Goal: Information Seeking & Learning: Learn about a topic

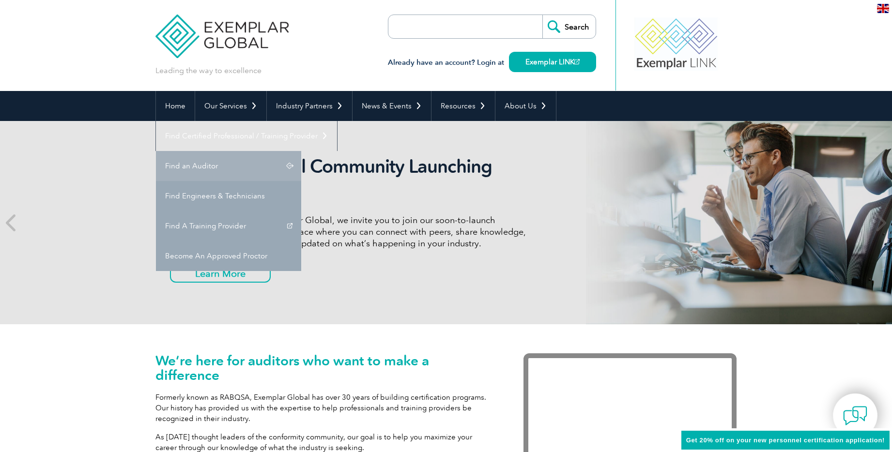
click at [301, 151] on link "Find an Auditor" at bounding box center [228, 166] width 145 height 30
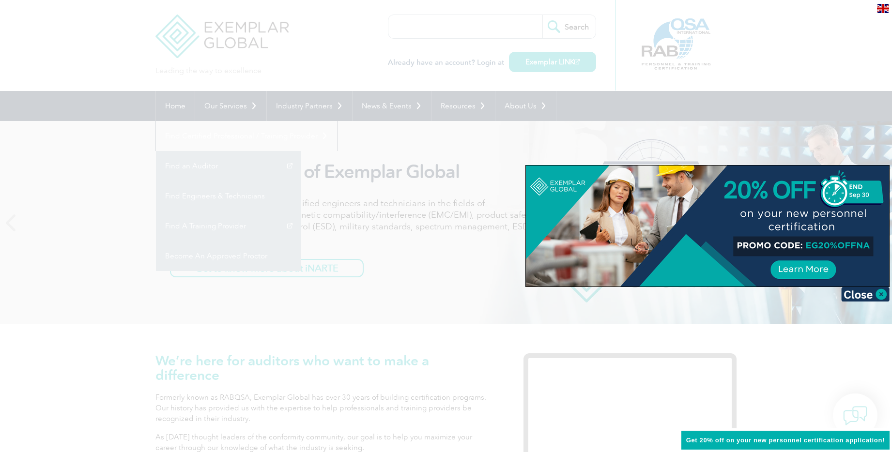
click at [703, 169] on div at bounding box center [707, 226] width 363 height 121
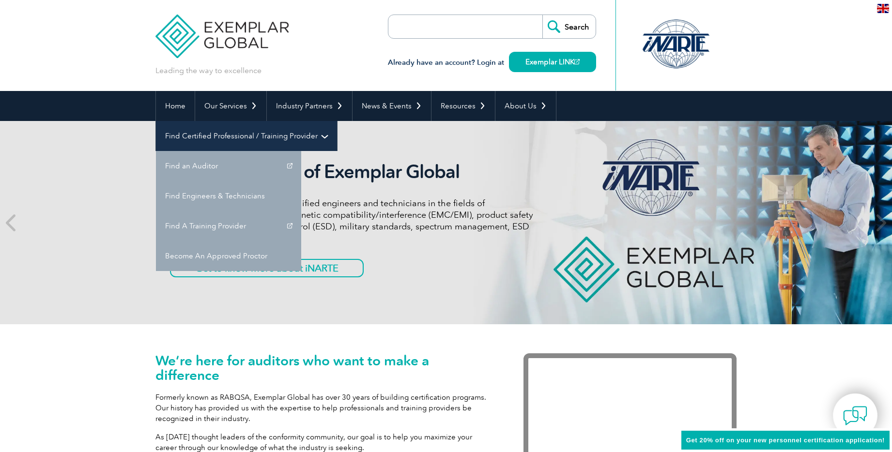
click at [337, 121] on link "Find Certified Professional / Training Provider" at bounding box center [246, 136] width 181 height 30
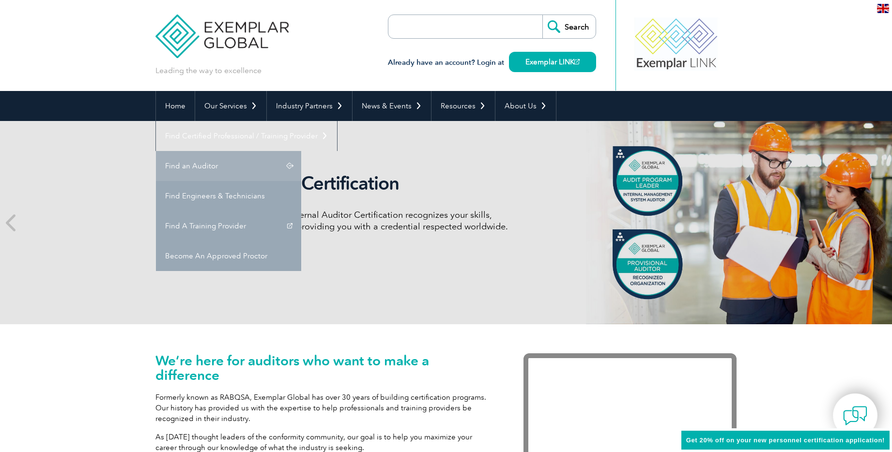
click at [301, 151] on link "Find an Auditor" at bounding box center [228, 166] width 145 height 30
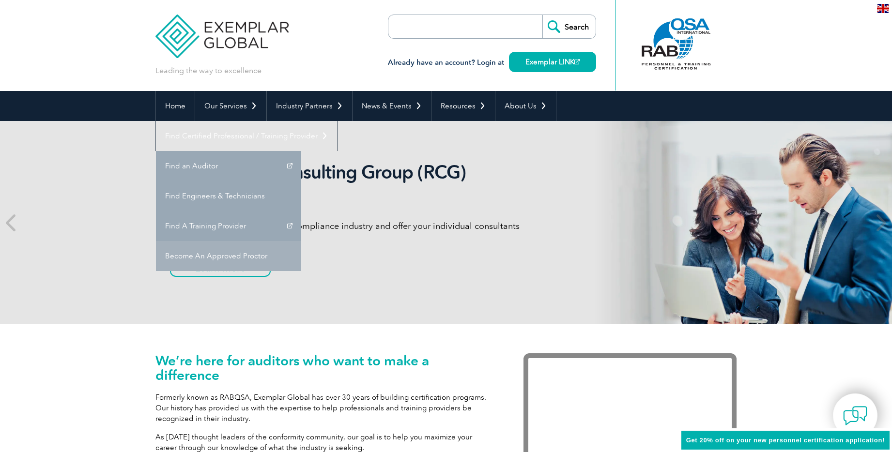
click at [301, 241] on link "Become An Approved Proctor" at bounding box center [228, 256] width 145 height 30
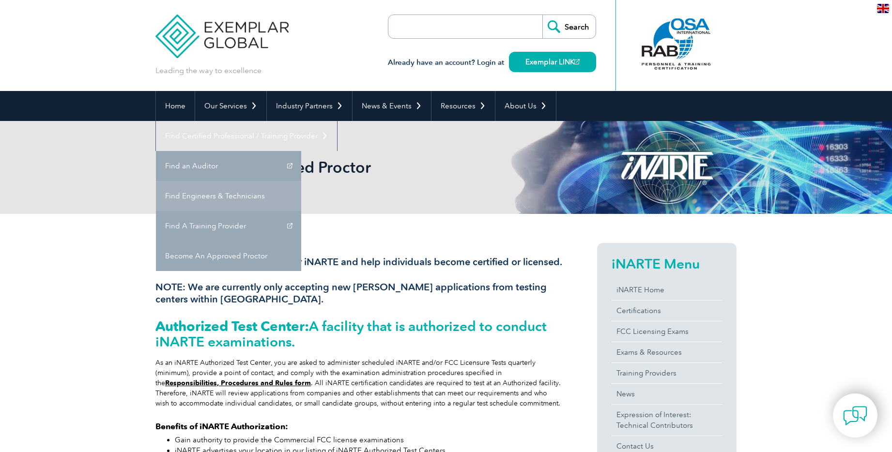
click at [301, 181] on link "Find Engineers & Technicians" at bounding box center [228, 196] width 145 height 30
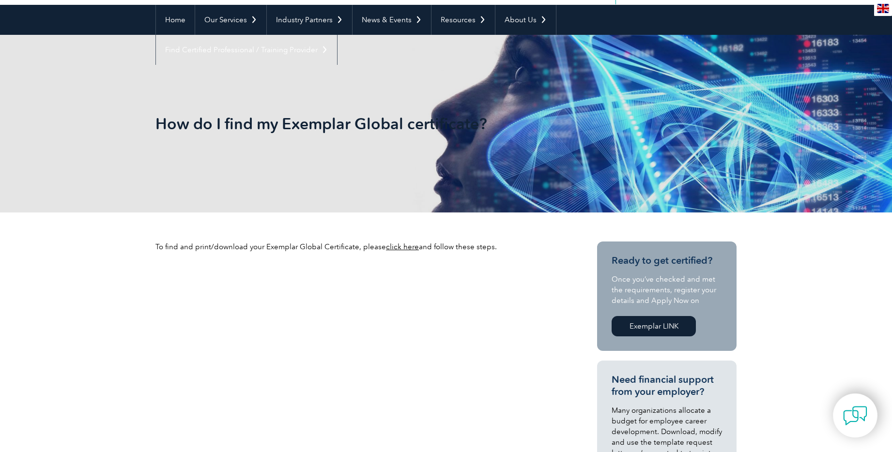
scroll to position [299, 0]
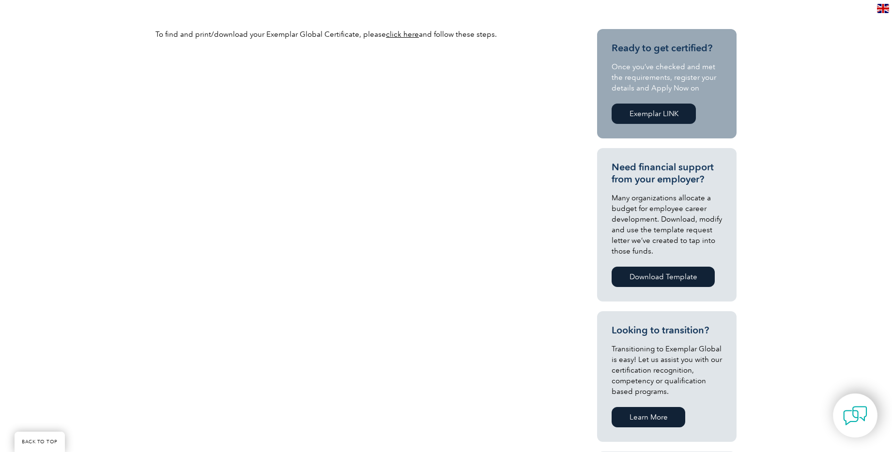
click at [398, 36] on link "click here" at bounding box center [402, 34] width 33 height 9
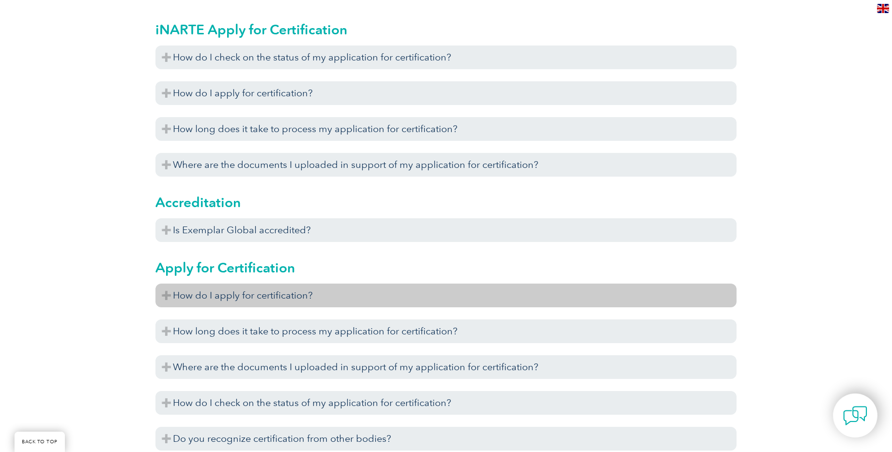
scroll to position [374, 0]
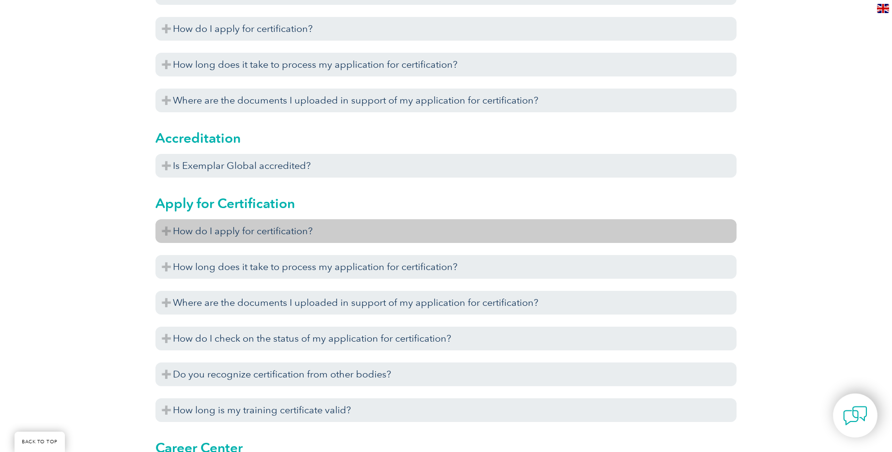
click at [251, 233] on h3 "How do I apply for certification?" at bounding box center [445, 231] width 581 height 24
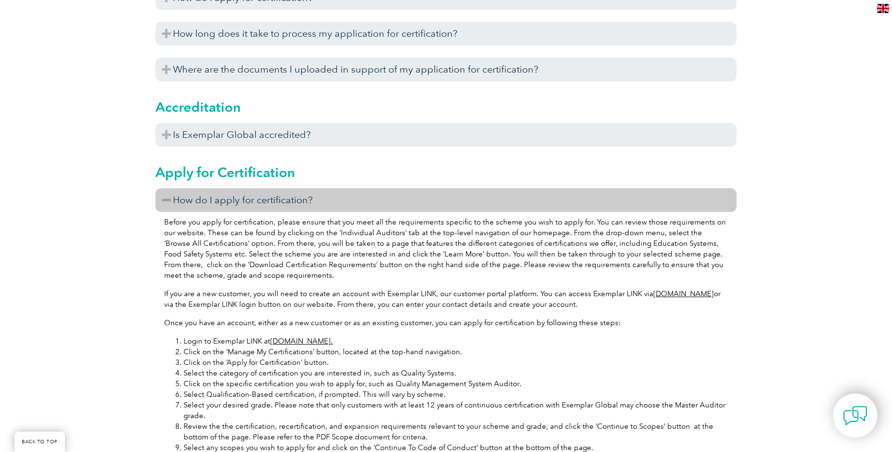
scroll to position [445, 0]
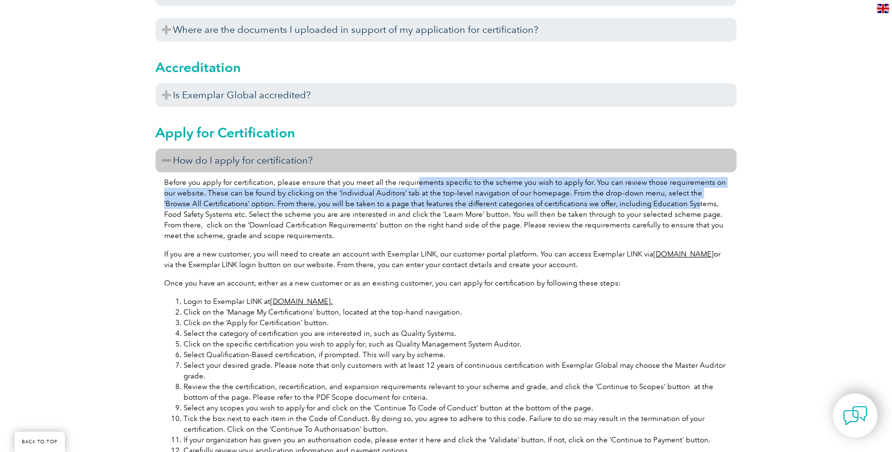
drag, startPoint x: 413, startPoint y: 183, endPoint x: 649, endPoint y: 202, distance: 236.7
click at [649, 202] on p "Before you apply for certification, please ensure that you meet all the require…" at bounding box center [446, 209] width 564 height 64
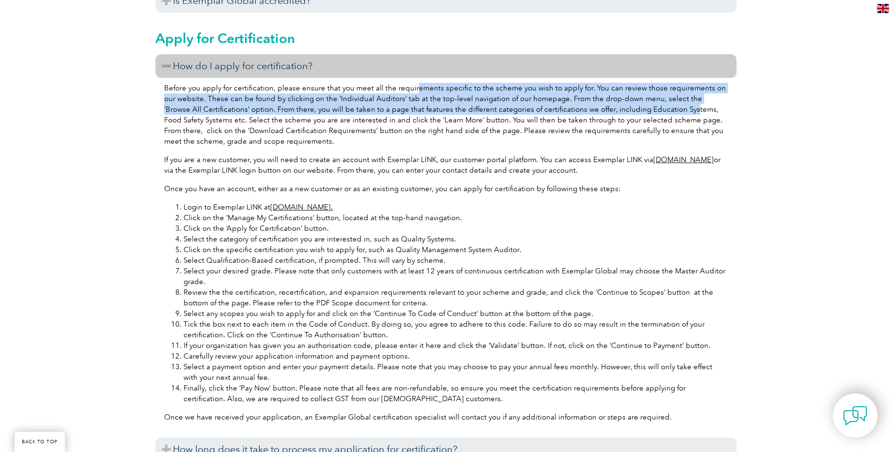
scroll to position [548, 0]
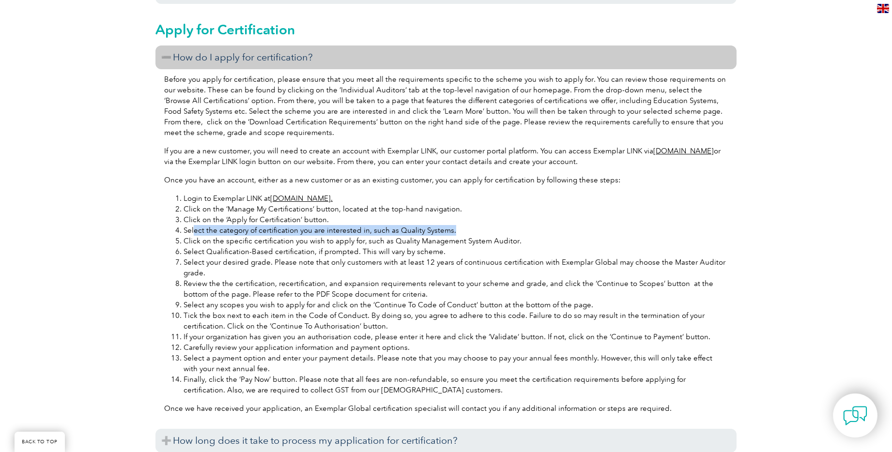
drag, startPoint x: 199, startPoint y: 227, endPoint x: 456, endPoint y: 229, distance: 257.2
click at [456, 229] on li "Select the category of certification you are interested in, such as Quality Sys…" at bounding box center [456, 230] width 544 height 11
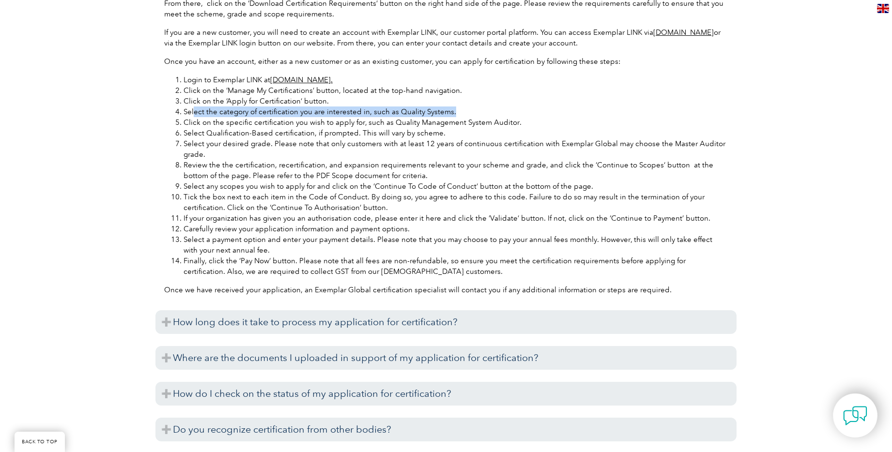
scroll to position [677, 0]
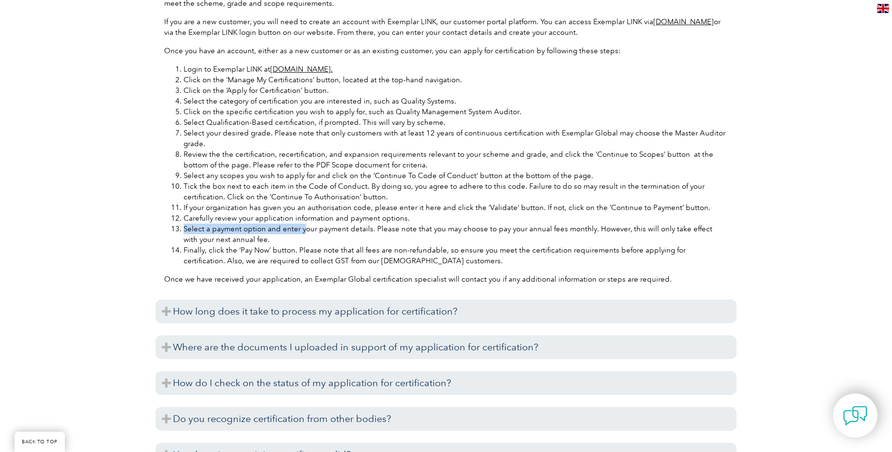
drag, startPoint x: 180, startPoint y: 229, endPoint x: 312, endPoint y: 233, distance: 132.3
click at [306, 233] on li "Select a payment option and enter your payment details. Please note that you ma…" at bounding box center [456, 234] width 544 height 21
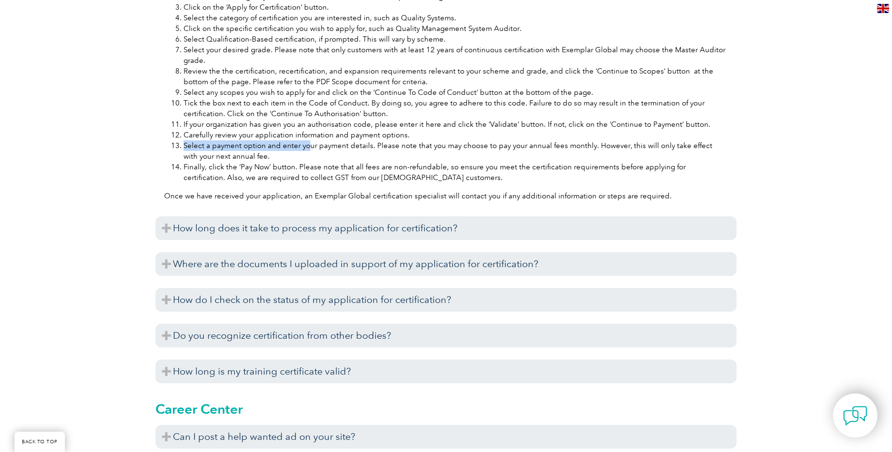
scroll to position [771, 0]
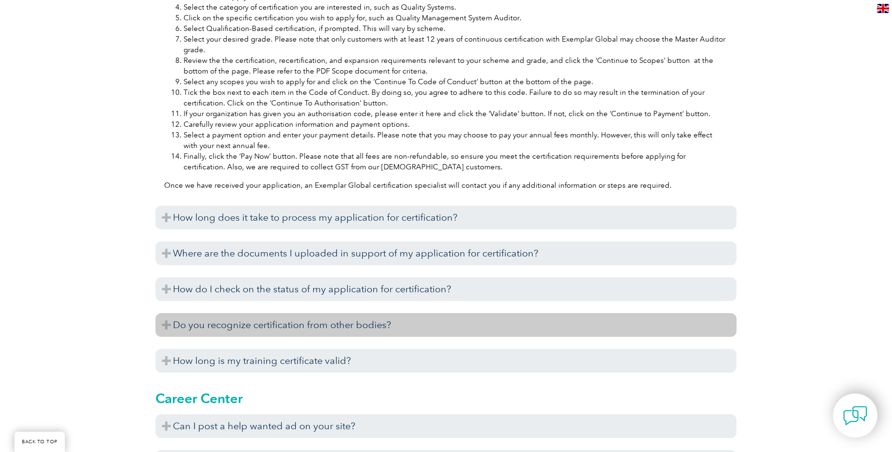
click at [321, 327] on h3 "Do you recognize certification from other bodies?" at bounding box center [445, 325] width 581 height 24
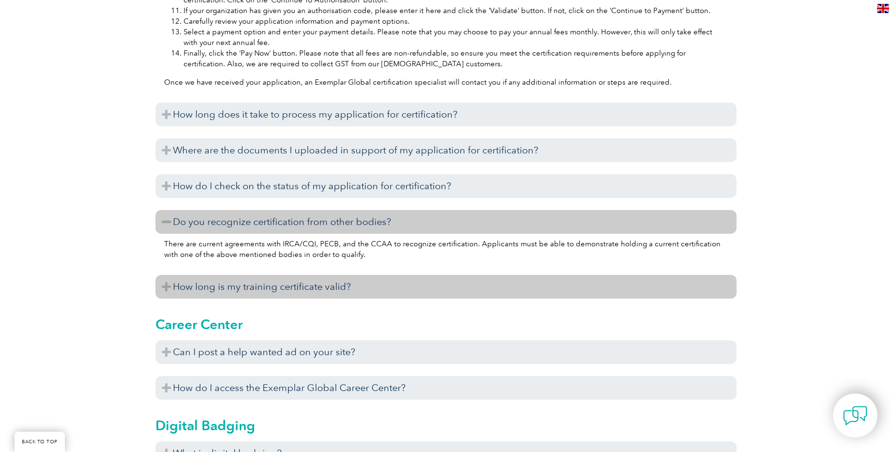
scroll to position [875, 0]
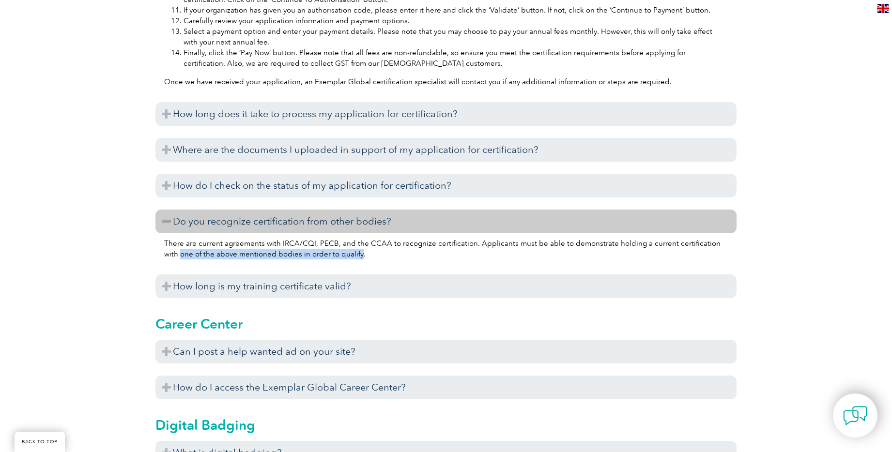
drag, startPoint x: 166, startPoint y: 253, endPoint x: 344, endPoint y: 253, distance: 178.7
click at [344, 253] on p "There are current agreements with IRCA/CQI, PECB, and the CCAA to recognize cer…" at bounding box center [446, 248] width 564 height 21
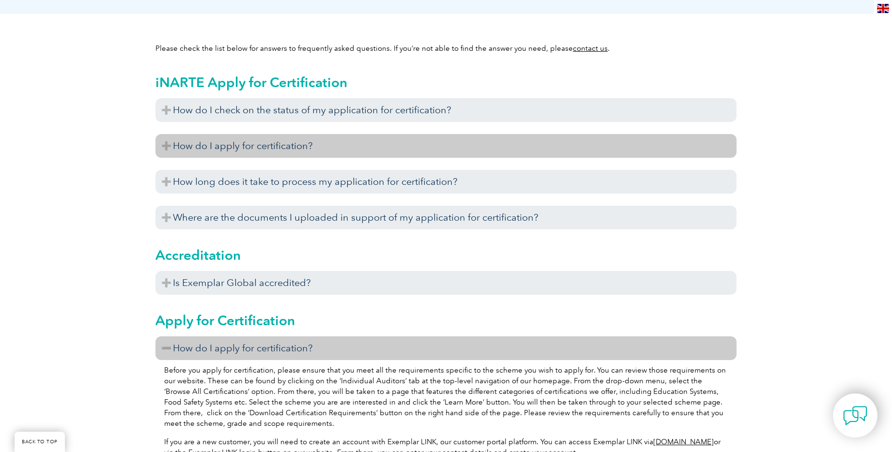
scroll to position [260, 0]
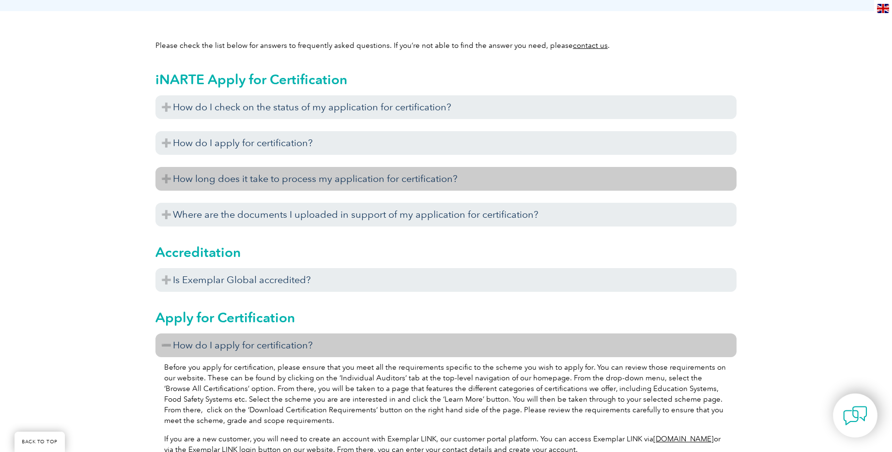
click at [322, 182] on h3 "How long does it take to process my application for certification?" at bounding box center [445, 179] width 581 height 24
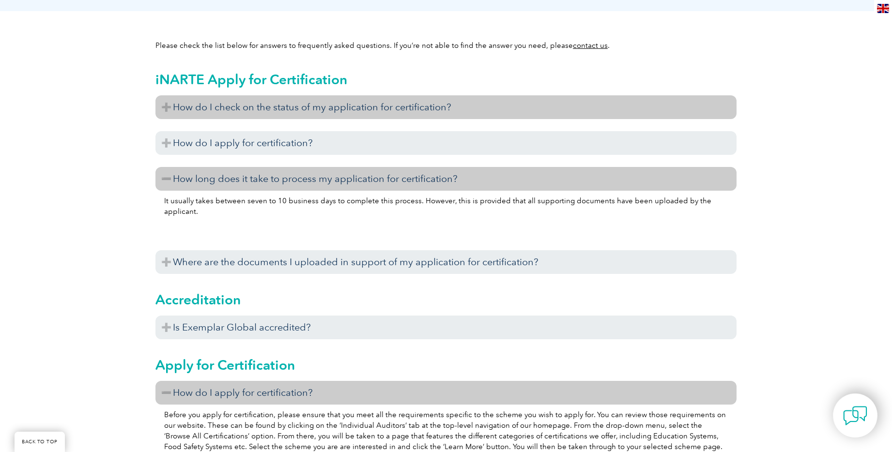
click at [324, 112] on h3 "How do I check on the status of my application for certification?" at bounding box center [445, 107] width 581 height 24
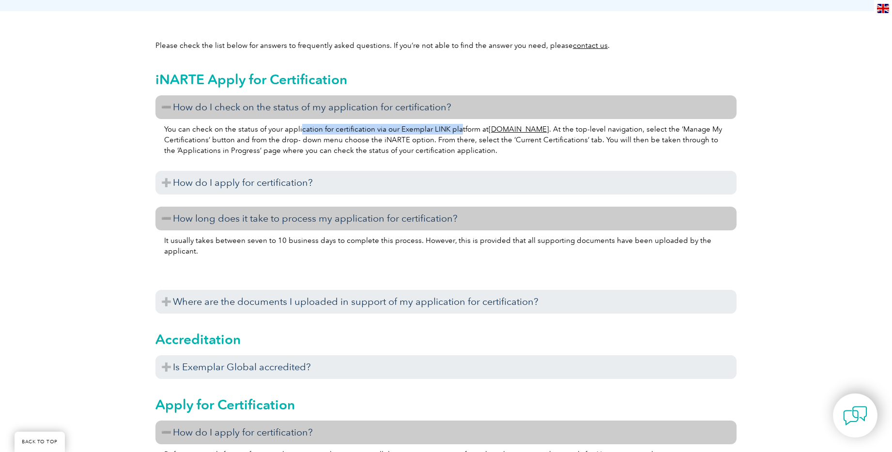
drag, startPoint x: 300, startPoint y: 130, endPoint x: 457, endPoint y: 129, distance: 156.9
click at [457, 129] on p "You can check on the status of your application for certification via our Exemp…" at bounding box center [446, 140] width 564 height 32
drag, startPoint x: 198, startPoint y: 146, endPoint x: 298, endPoint y: 147, distance: 100.3
click at [298, 147] on p "You can check on the status of your application for certification via our Exemp…" at bounding box center [446, 140] width 564 height 32
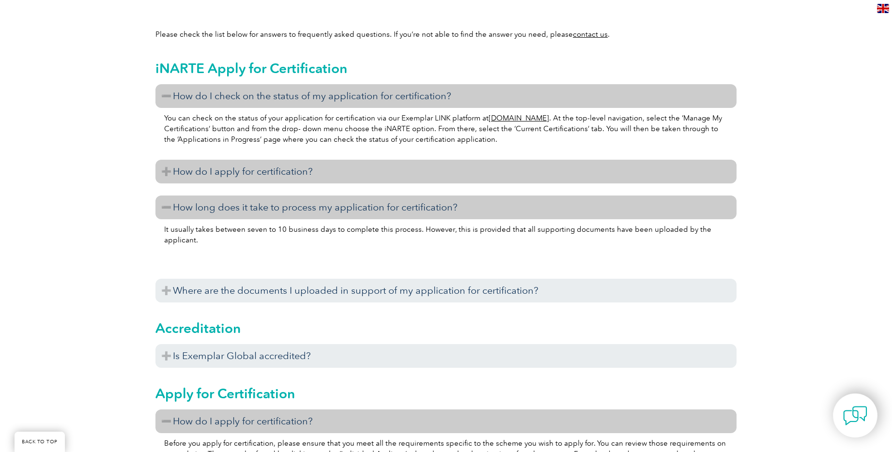
click at [291, 169] on h3 "How do I apply for certification?" at bounding box center [445, 172] width 581 height 24
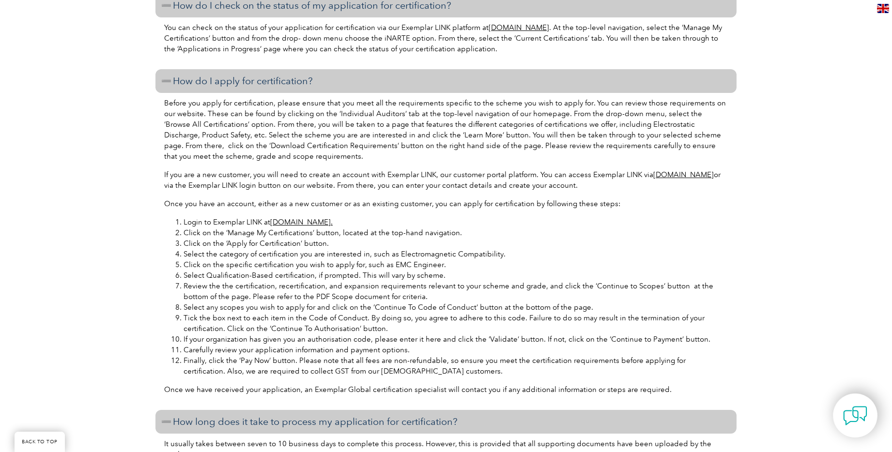
scroll to position [368, 0]
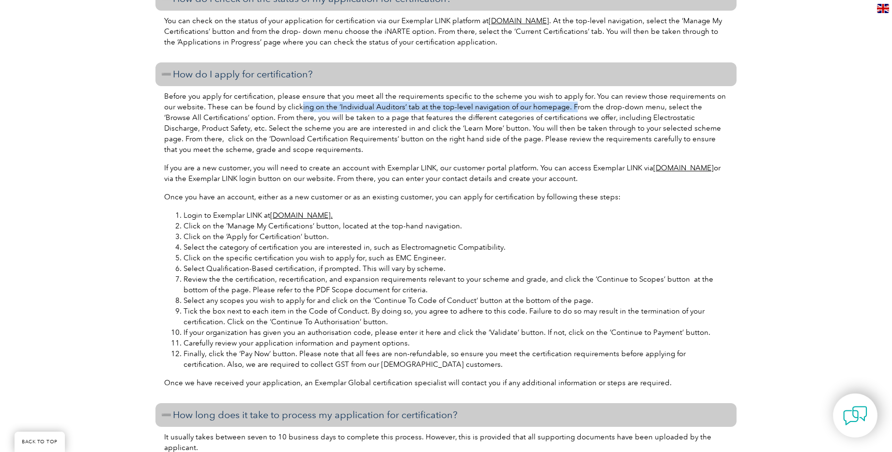
drag, startPoint x: 285, startPoint y: 109, endPoint x: 554, endPoint y: 110, distance: 268.4
click at [554, 110] on p "Before you apply for certification, please ensure that you meet all the require…" at bounding box center [446, 123] width 564 height 64
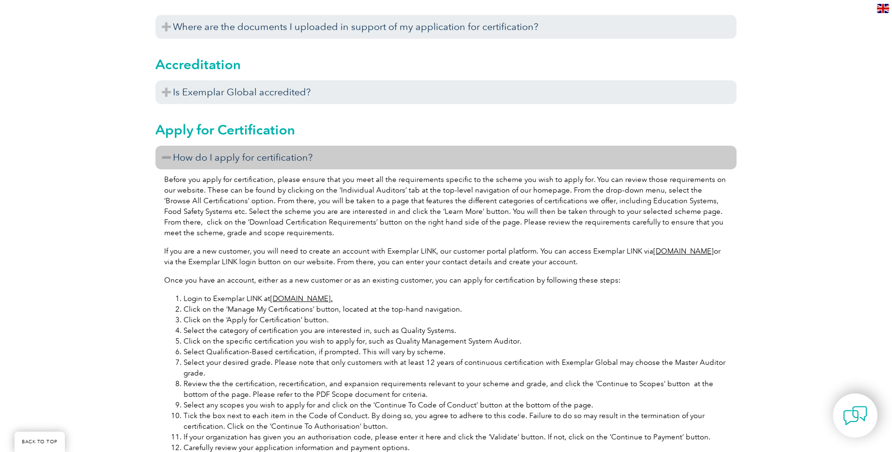
scroll to position [841, 0]
click at [356, 153] on h3 "How do I apply for certification?" at bounding box center [445, 156] width 581 height 24
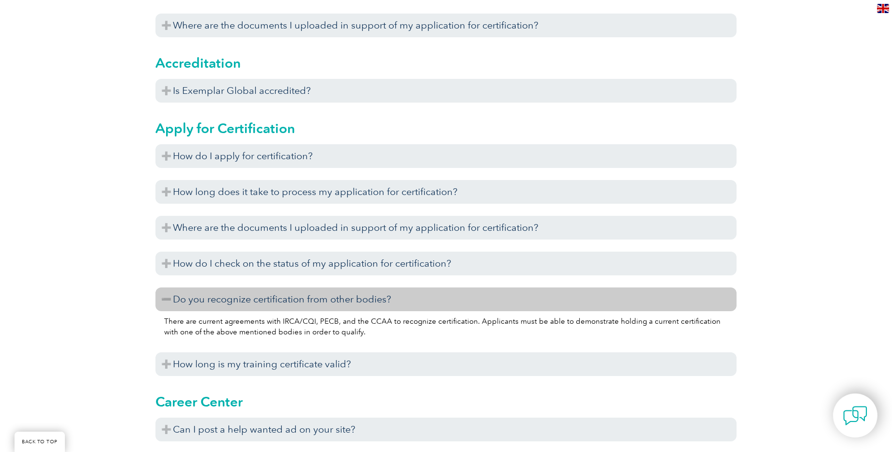
click at [360, 291] on h3 "Do you recognize certification from other bodies?" at bounding box center [445, 300] width 581 height 24
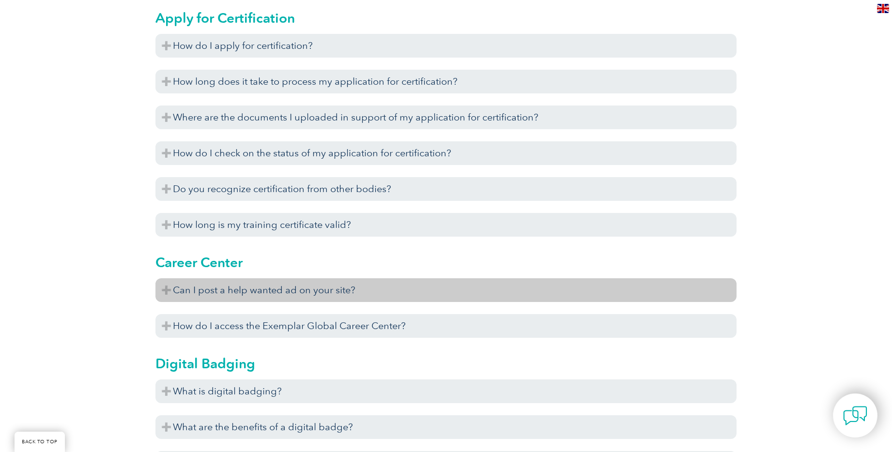
scroll to position [958, 0]
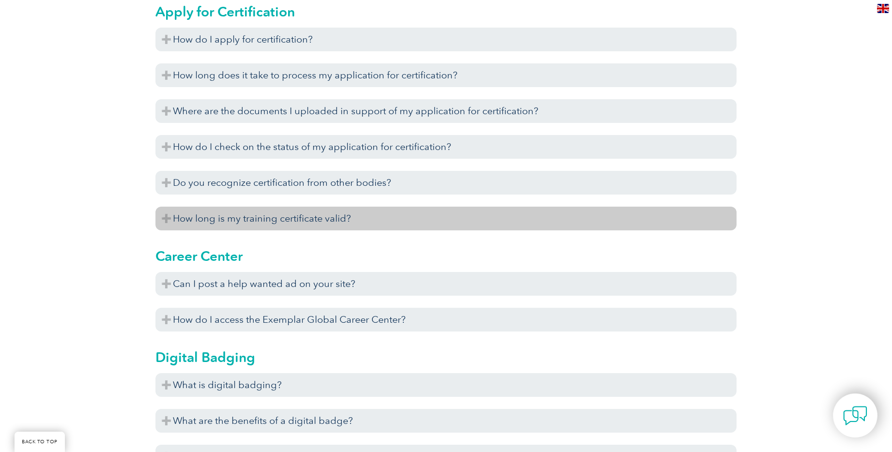
click at [359, 214] on h3 "How long is my training certificate valid?" at bounding box center [445, 219] width 581 height 24
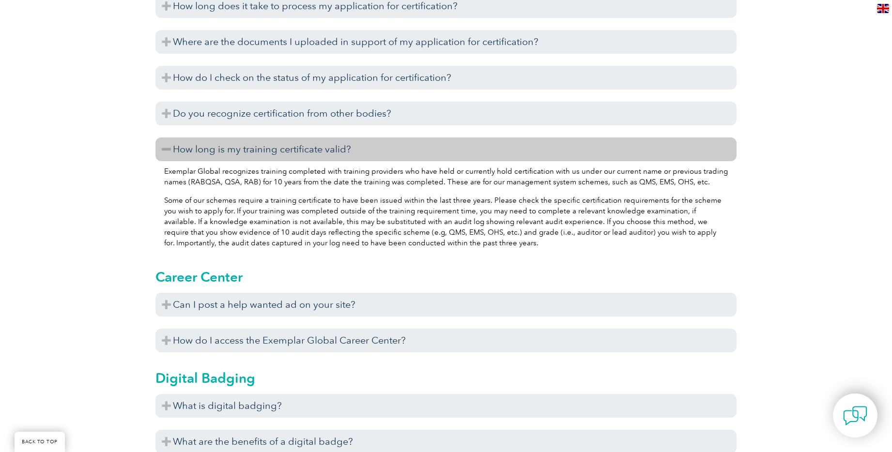
scroll to position [1028, 0]
drag, startPoint x: 283, startPoint y: 183, endPoint x: 333, endPoint y: 187, distance: 50.1
click at [545, 184] on p "Exemplar Global recognizes training completed with training providers who have …" at bounding box center [446, 176] width 564 height 21
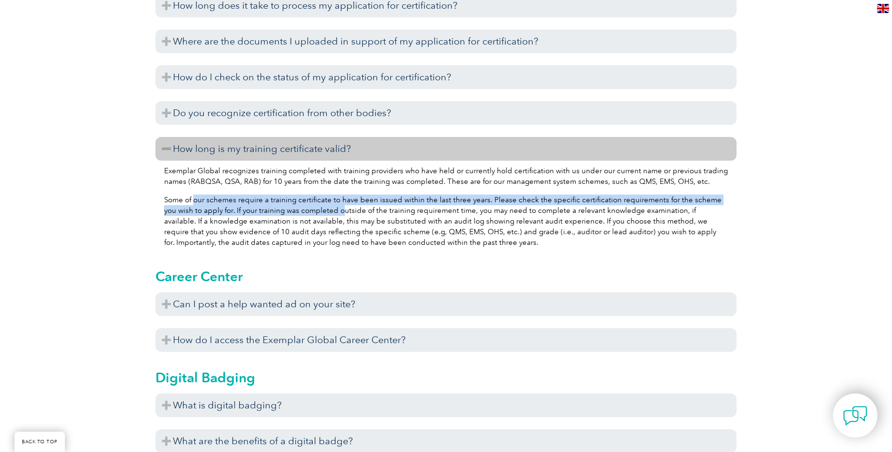
drag, startPoint x: 196, startPoint y: 203, endPoint x: 365, endPoint y: 212, distance: 169.3
click at [357, 212] on p "Some of our schemes require a training certificate to have been issued within t…" at bounding box center [446, 221] width 564 height 53
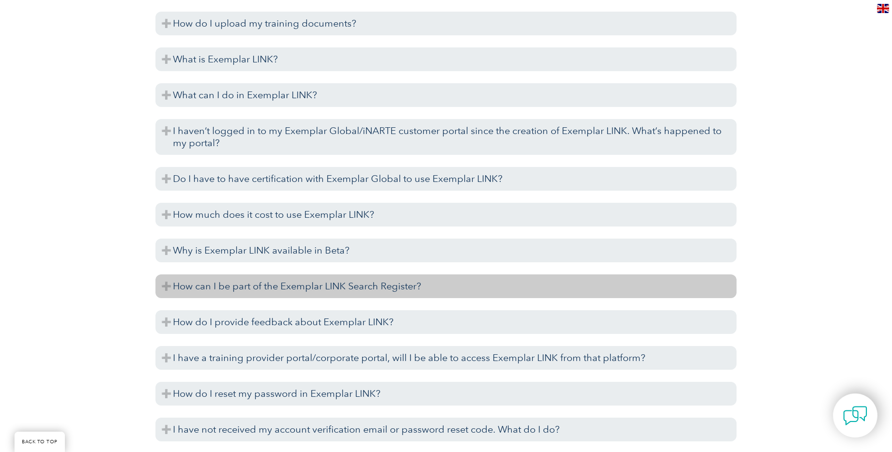
scroll to position [2007, 0]
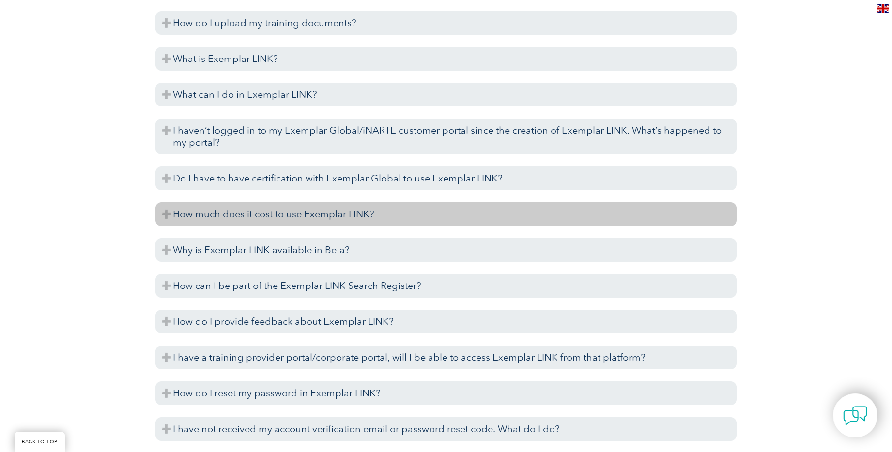
click at [301, 218] on h3 "How much does it cost to use Exemplar LINK?" at bounding box center [445, 214] width 581 height 24
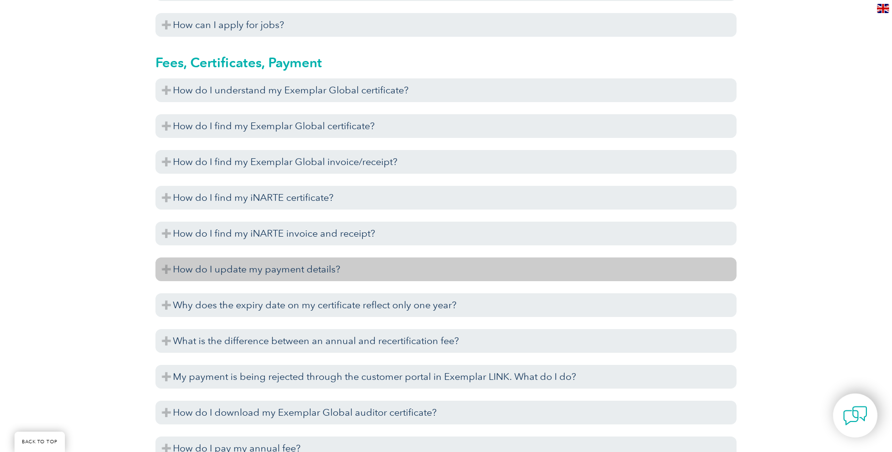
scroll to position [2901, 0]
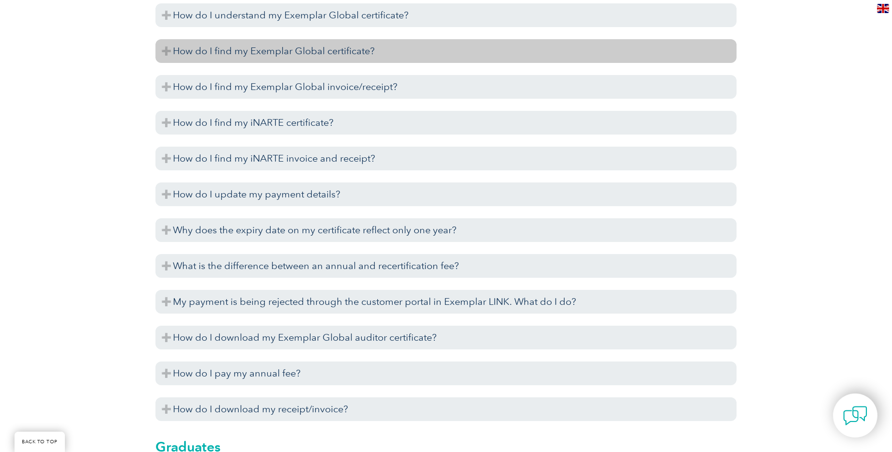
click at [327, 54] on h3 "How do I find my Exemplar Global certificate?" at bounding box center [445, 51] width 581 height 24
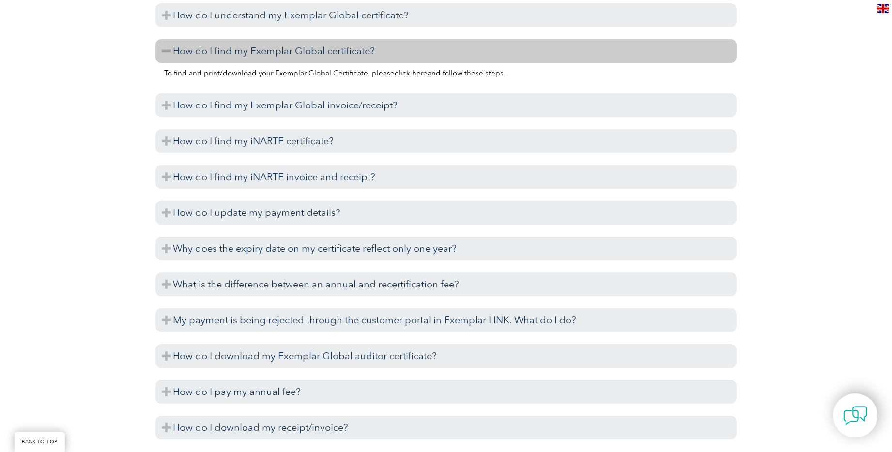
click at [327, 54] on h3 "How do I find my Exemplar Global certificate?" at bounding box center [445, 51] width 581 height 24
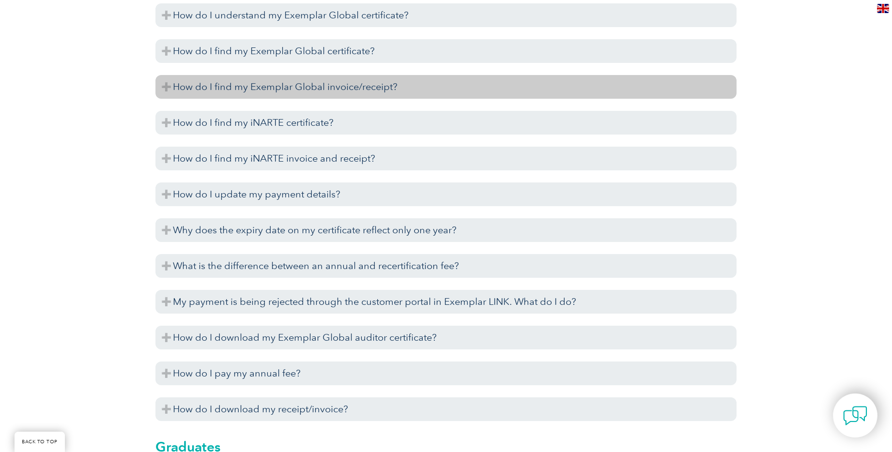
click at [317, 79] on h3 "How do I find my Exemplar Global invoice/receipt?" at bounding box center [445, 87] width 581 height 24
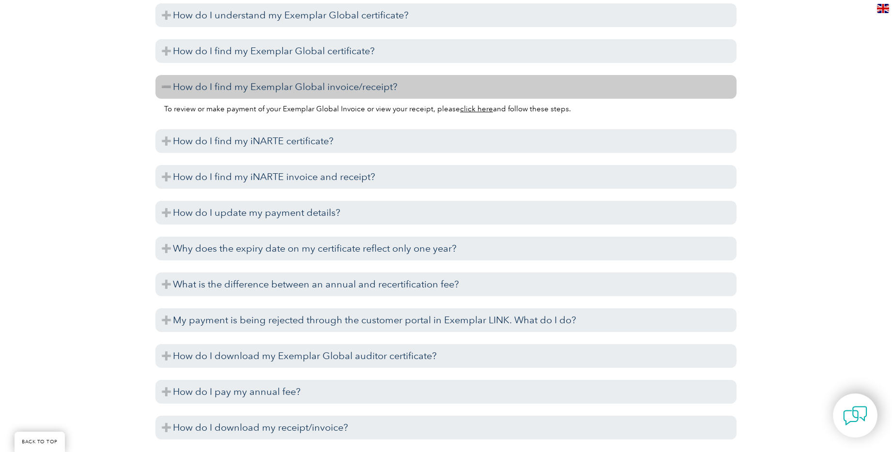
click at [317, 79] on h3 "How do I find my Exemplar Global invoice/receipt?" at bounding box center [445, 87] width 581 height 24
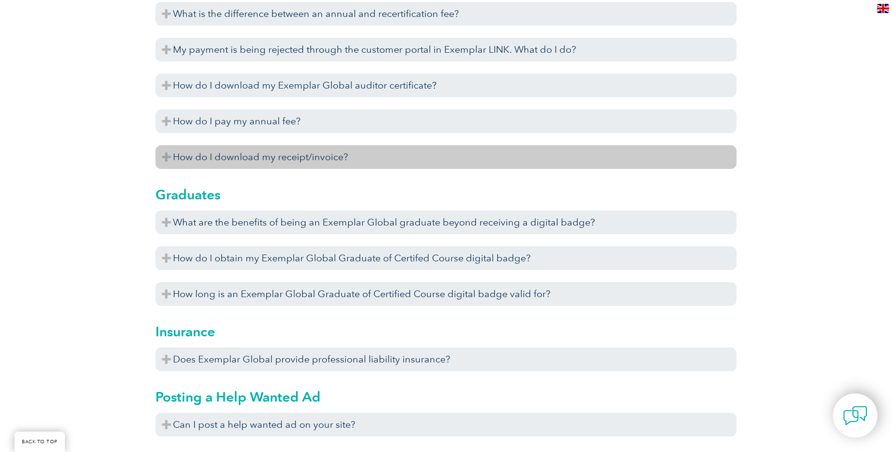
scroll to position [3160, 0]
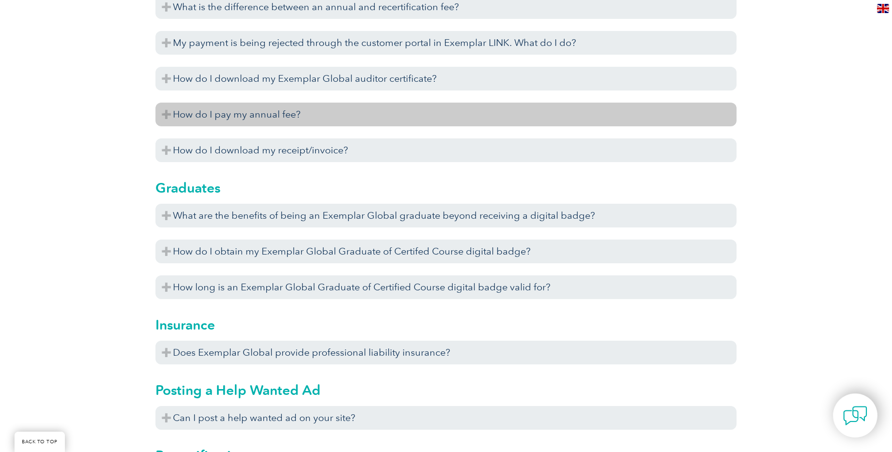
click at [295, 109] on h3 "How do I pay my annual fee?" at bounding box center [445, 115] width 581 height 24
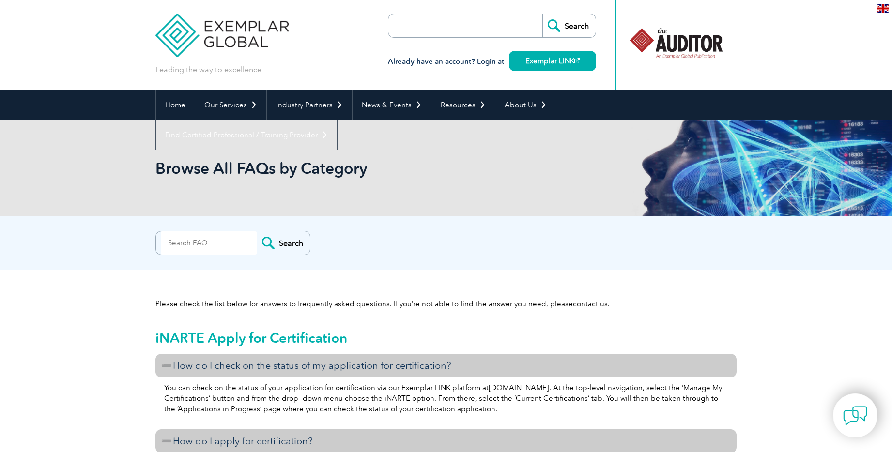
scroll to position [0, 0]
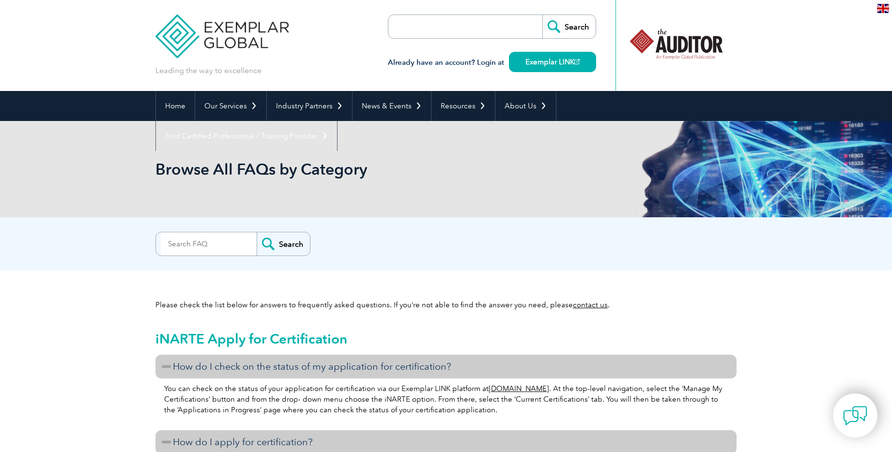
click at [194, 234] on input "search" at bounding box center [209, 244] width 96 height 23
type input "cost"
click at [257, 233] on input "Search" at bounding box center [283, 244] width 53 height 23
click at [271, 250] on input "Search" at bounding box center [283, 244] width 53 height 23
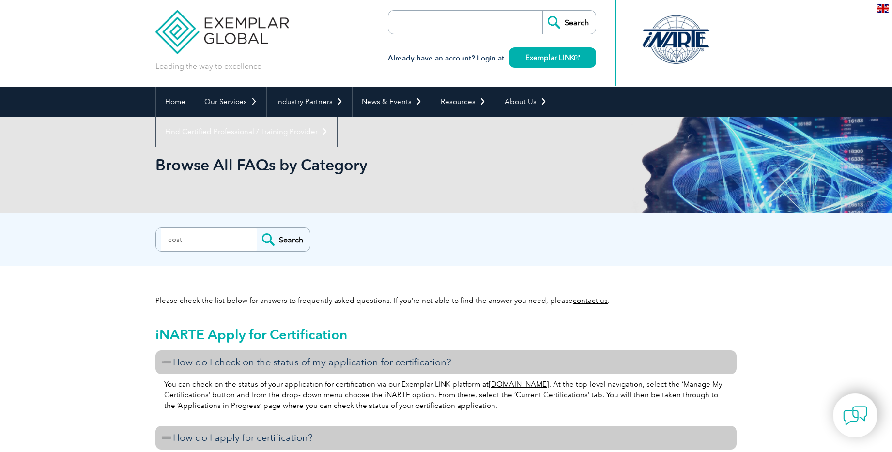
scroll to position [45, 0]
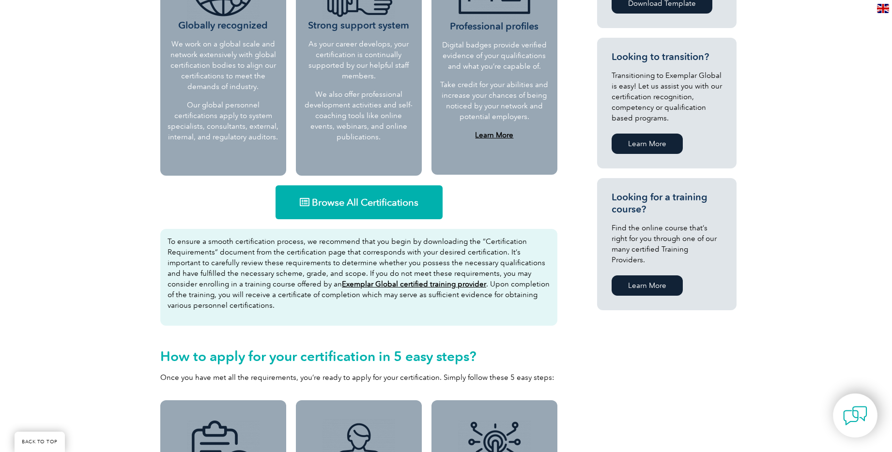
scroll to position [542, 0]
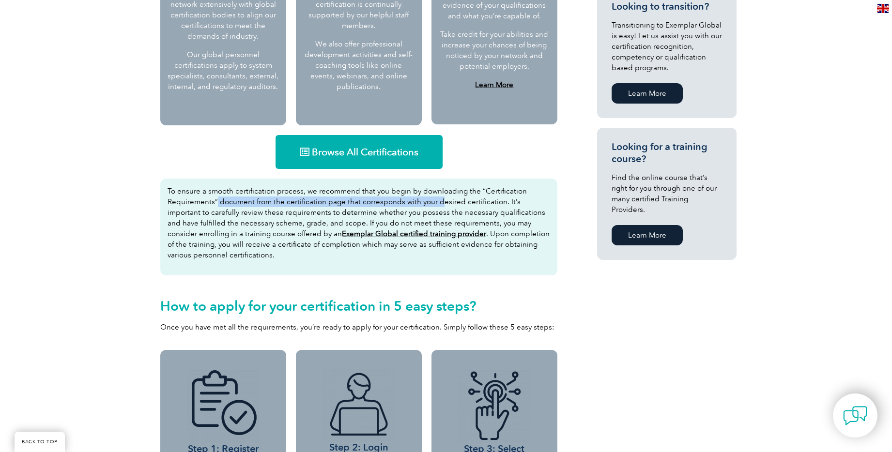
drag, startPoint x: 217, startPoint y: 204, endPoint x: 439, endPoint y: 200, distance: 221.9
click at [439, 200] on p "To ensure a smooth certification process, we recommend that you begin by downlo…" at bounding box center [359, 223] width 383 height 75
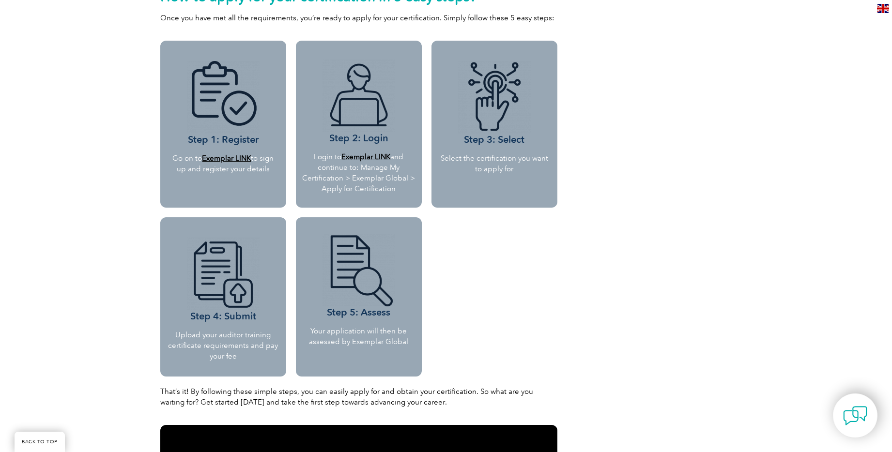
scroll to position [862, 0]
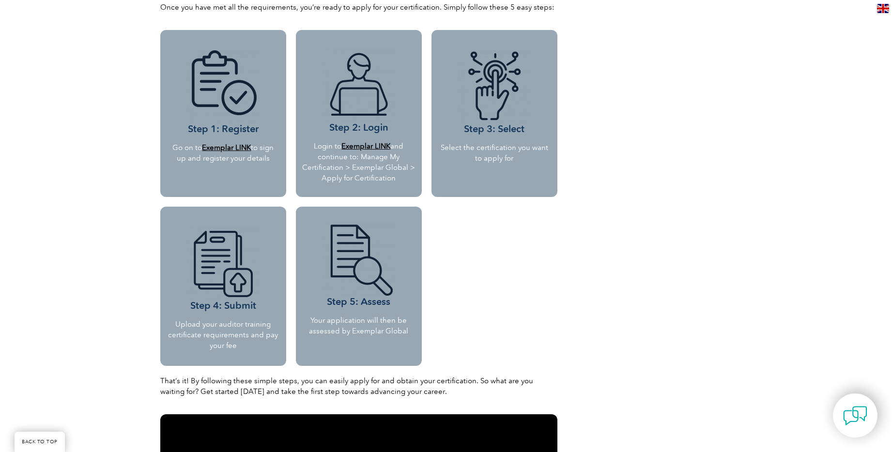
click at [247, 336] on p "Upload your auditor training certificate requirements and pay your fee" at bounding box center [223, 335] width 111 height 32
drag, startPoint x: 249, startPoint y: 340, endPoint x: 256, endPoint y: 346, distance: 9.3
click at [256, 346] on p "Upload your auditor training certificate requirements and pay your fee" at bounding box center [223, 335] width 111 height 32
drag, startPoint x: 363, startPoint y: 330, endPoint x: 419, endPoint y: 332, distance: 55.3
click at [409, 332] on p "Your application will then be assessed by Exemplar Global" at bounding box center [358, 325] width 119 height 21
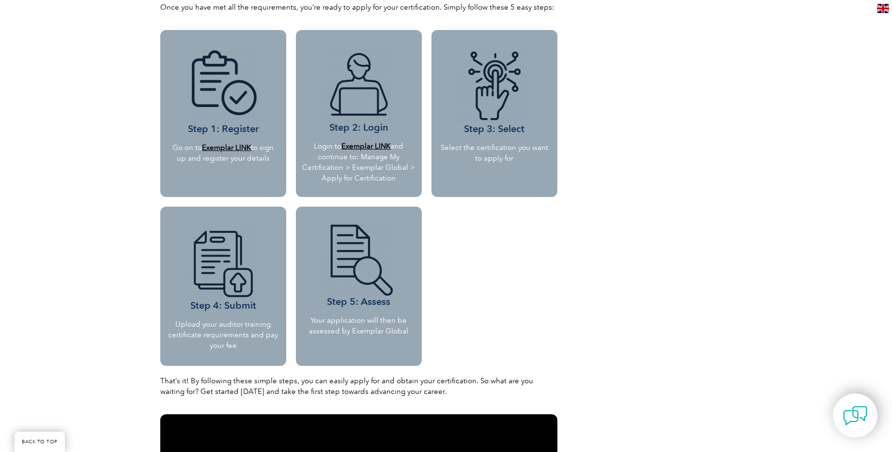
click at [503, 330] on div "Step 3: Select Select the certification you want to apply for" at bounding box center [495, 198] width 136 height 346
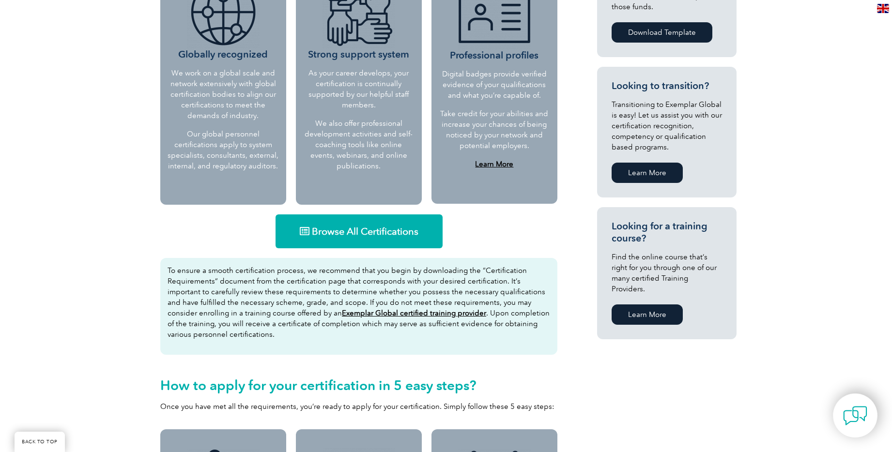
scroll to position [447, 0]
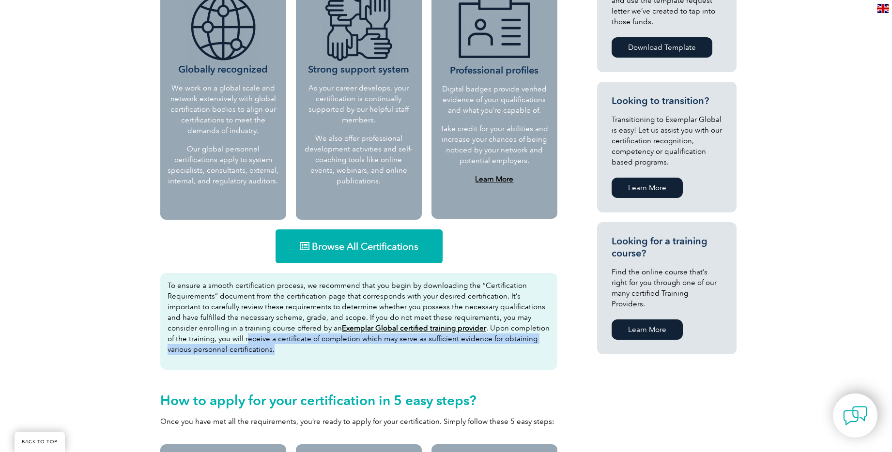
drag, startPoint x: 256, startPoint y: 340, endPoint x: 398, endPoint y: 345, distance: 142.0
click at [398, 345] on p "To ensure a smooth certification process, we recommend that you begin by downlo…" at bounding box center [359, 317] width 383 height 75
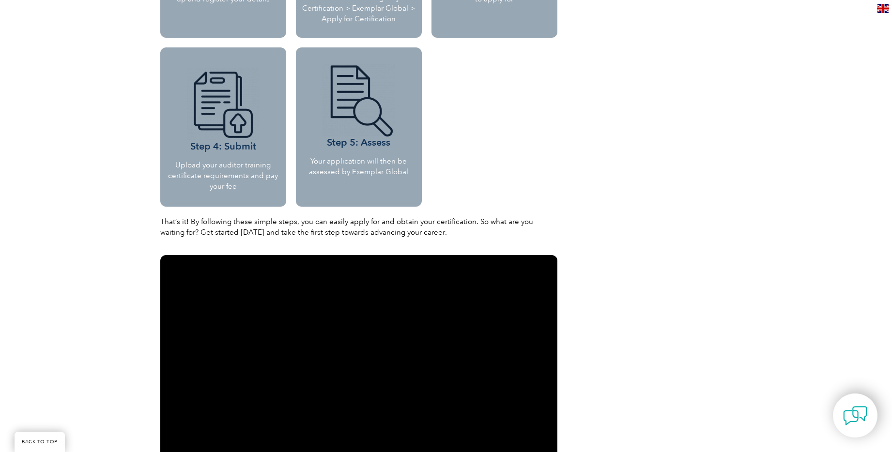
scroll to position [1009, 0]
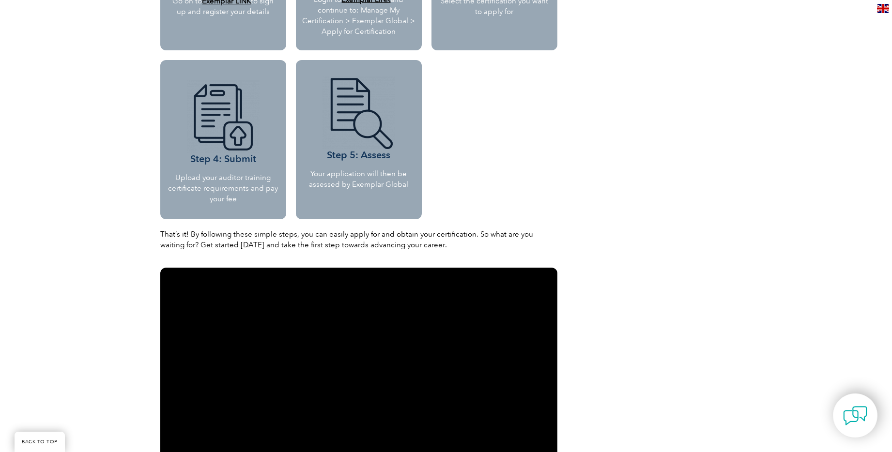
click at [228, 198] on p "Upload your auditor training certificate requirements and pay your fee" at bounding box center [223, 188] width 111 height 32
drag, startPoint x: 241, startPoint y: 206, endPoint x: 267, endPoint y: 209, distance: 25.8
click at [267, 209] on div "Step 4: Submit Upload your auditor training certificate requirements and pay yo…" at bounding box center [223, 139] width 126 height 159
click at [260, 169] on div "Step 4: Submit Upload your auditor training certificate requirements and pay yo…" at bounding box center [223, 139] width 126 height 159
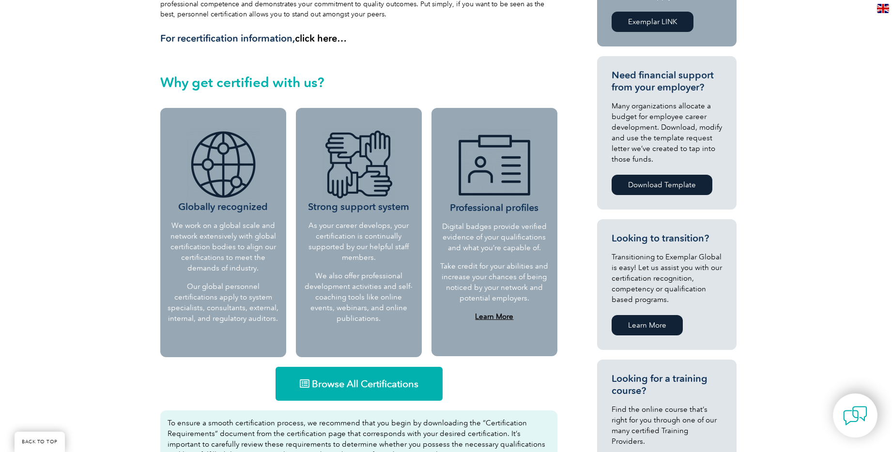
scroll to position [485, 0]
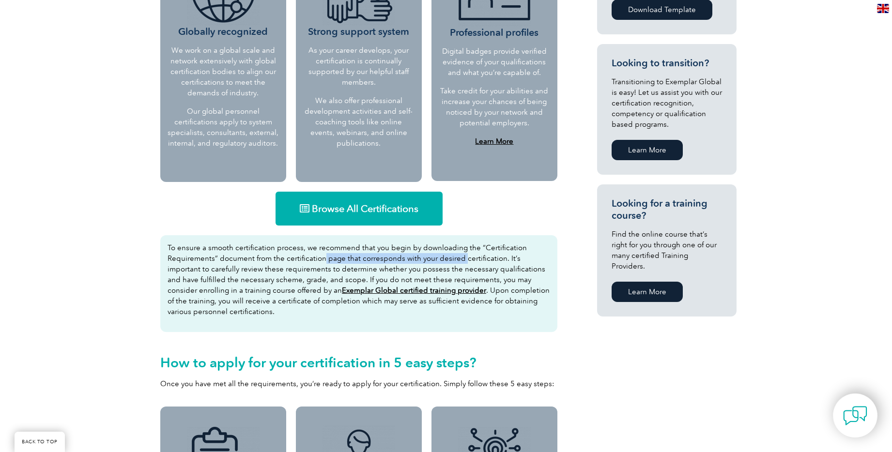
drag, startPoint x: 323, startPoint y: 256, endPoint x: 462, endPoint y: 259, distance: 139.5
click at [462, 259] on p "To ensure a smooth certification process, we recommend that you begin by downlo…" at bounding box center [359, 280] width 383 height 75
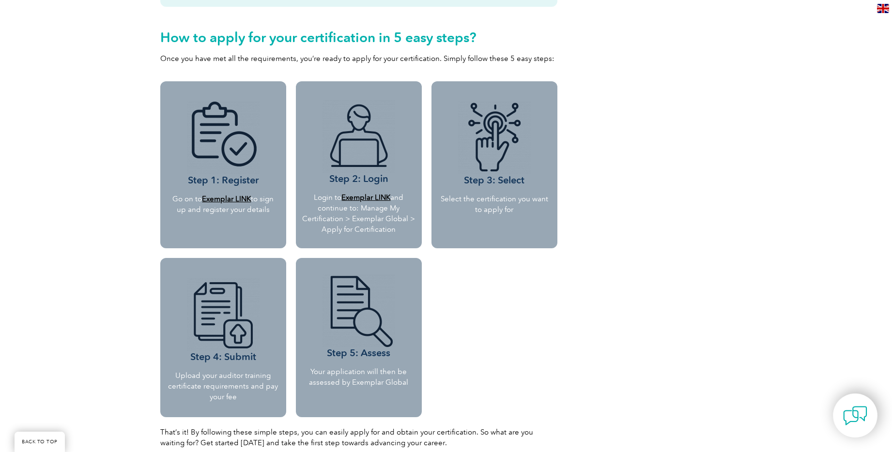
scroll to position [799, 0]
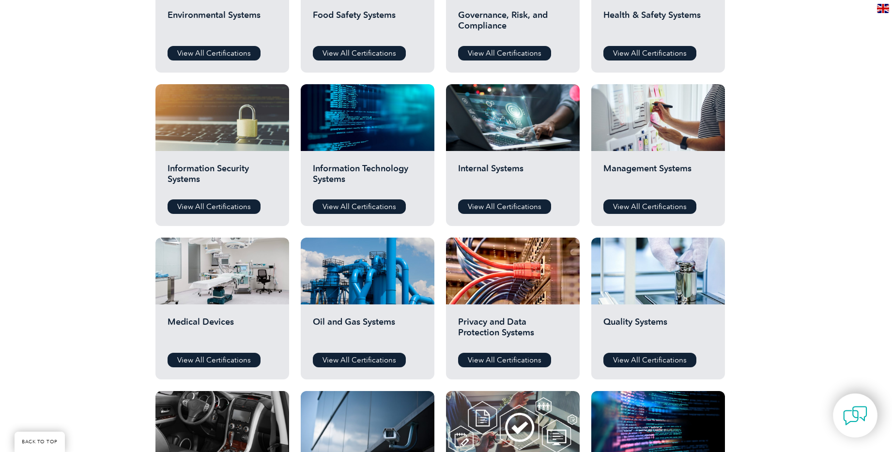
scroll to position [487, 0]
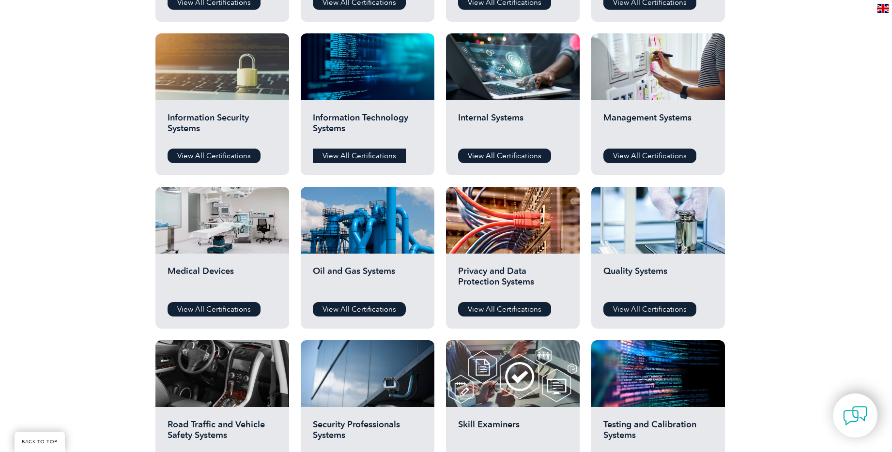
click at [352, 155] on link "View All Certifications" at bounding box center [359, 156] width 93 height 15
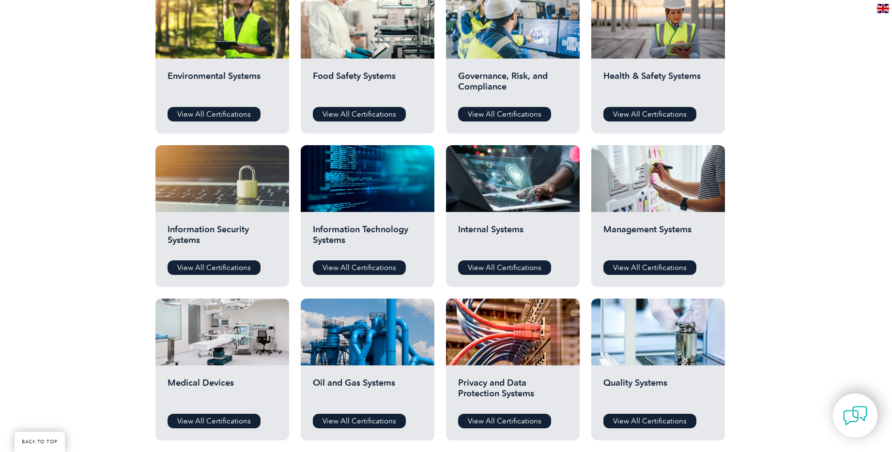
scroll to position [420, 0]
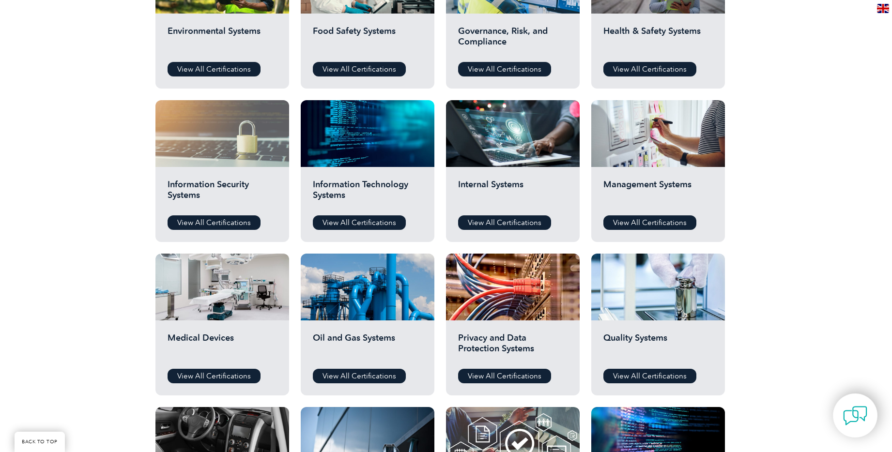
click at [210, 140] on div at bounding box center [222, 133] width 134 height 67
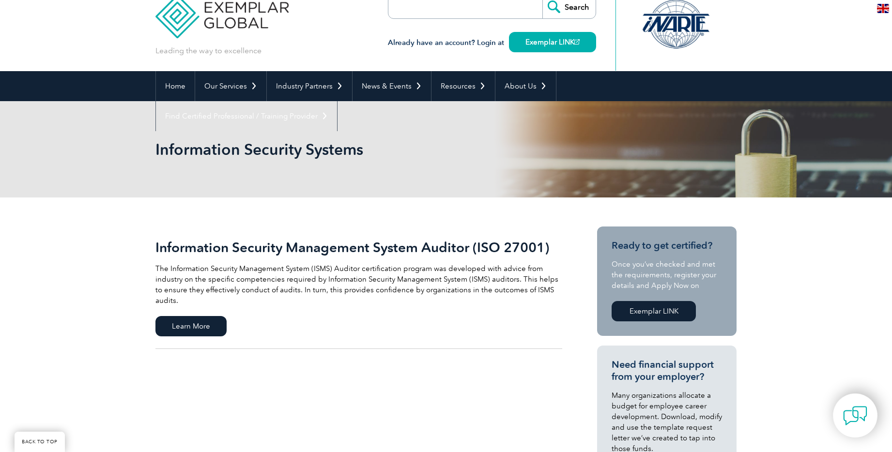
scroll to position [152, 0]
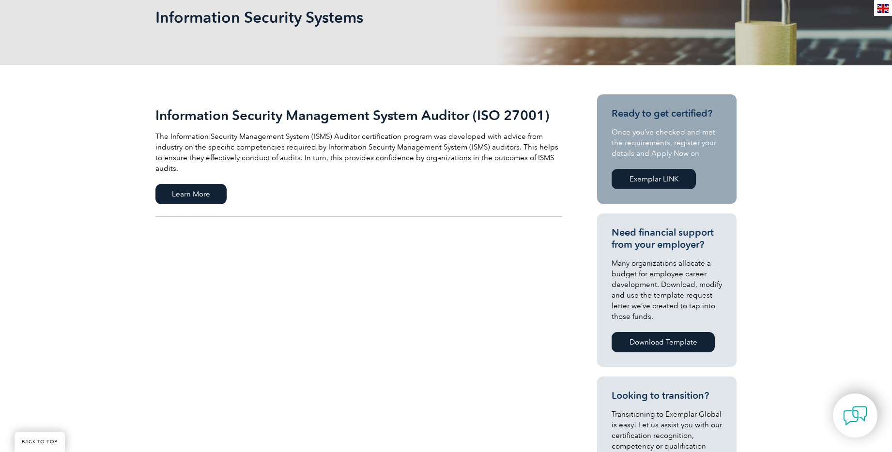
click at [352, 254] on div "Information Security Management System Auditor (ISO 27001) The Information Secu…" at bounding box center [445, 379] width 581 height 628
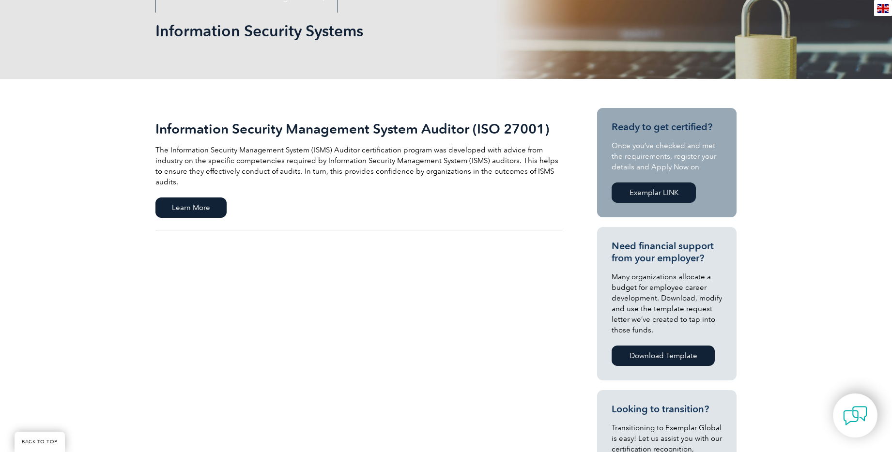
scroll to position [92, 0]
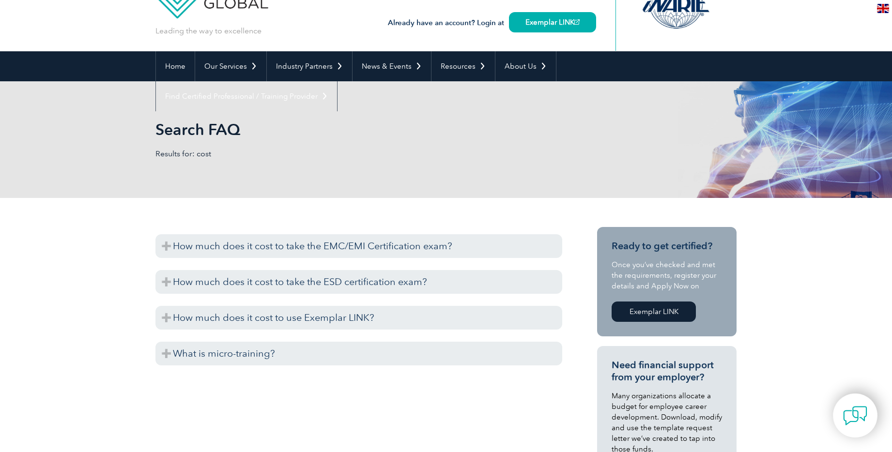
scroll to position [73, 0]
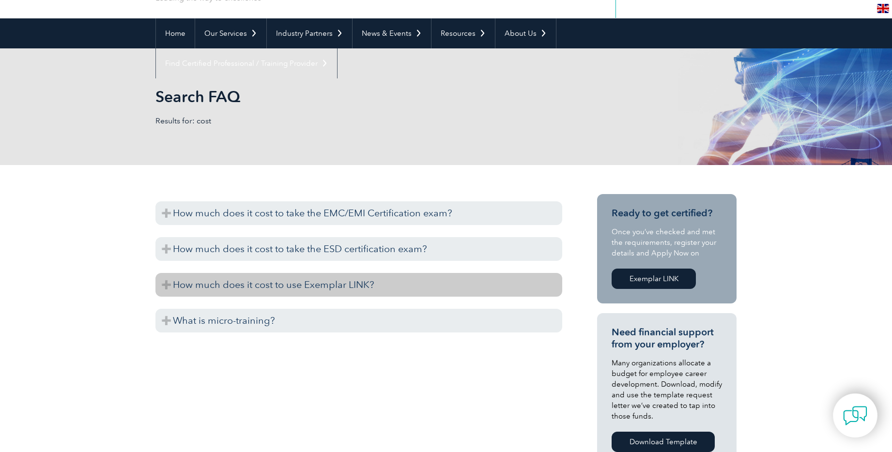
click at [225, 284] on h3 "How much does it cost to use Exemplar LINK?" at bounding box center [358, 285] width 407 height 24
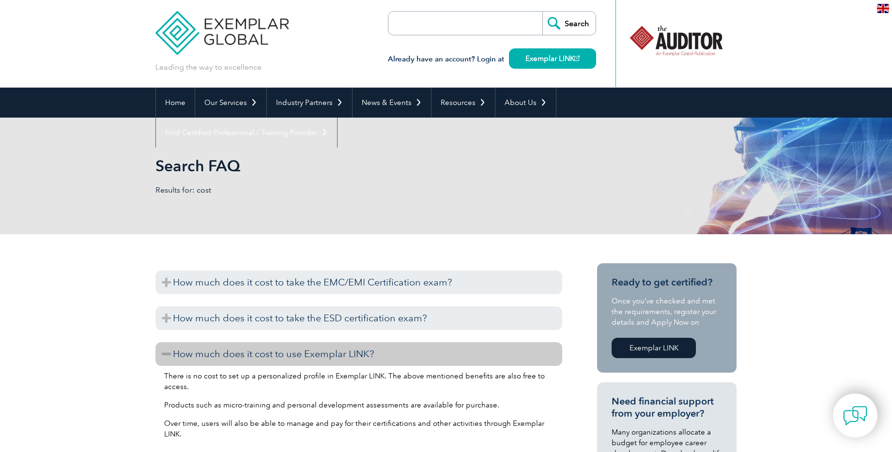
scroll to position [0, 0]
